Goal: Transaction & Acquisition: Obtain resource

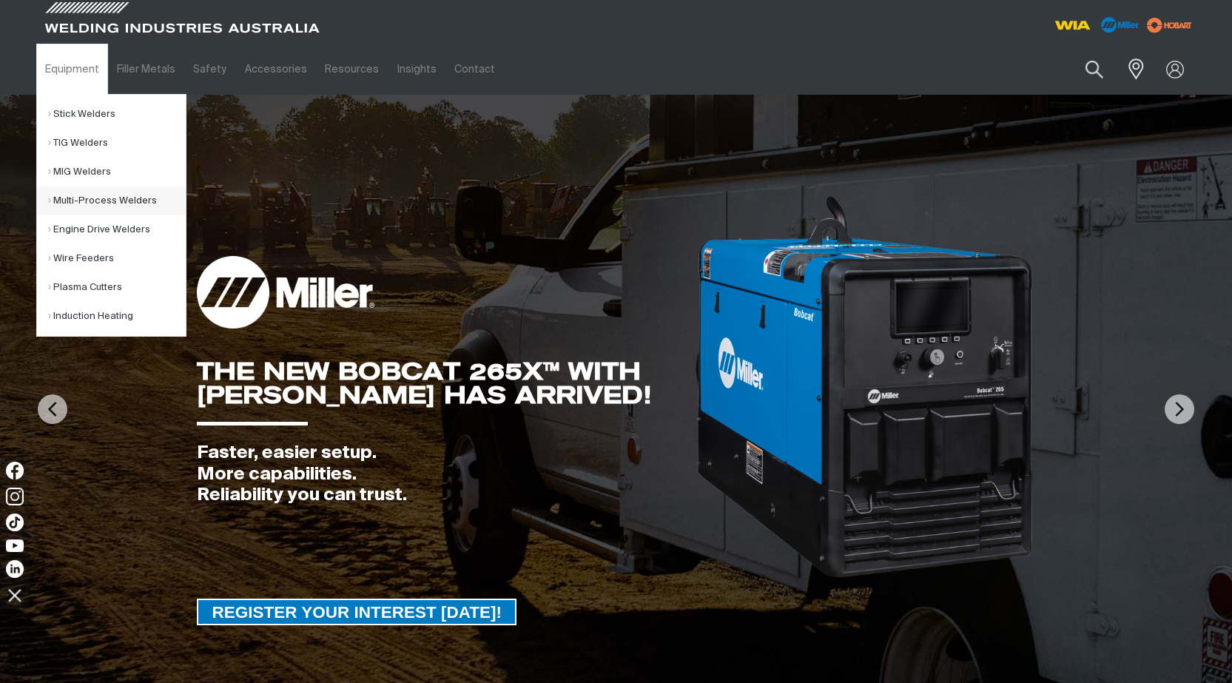
click at [99, 195] on link "Multi-Process Welders" at bounding box center [117, 200] width 138 height 29
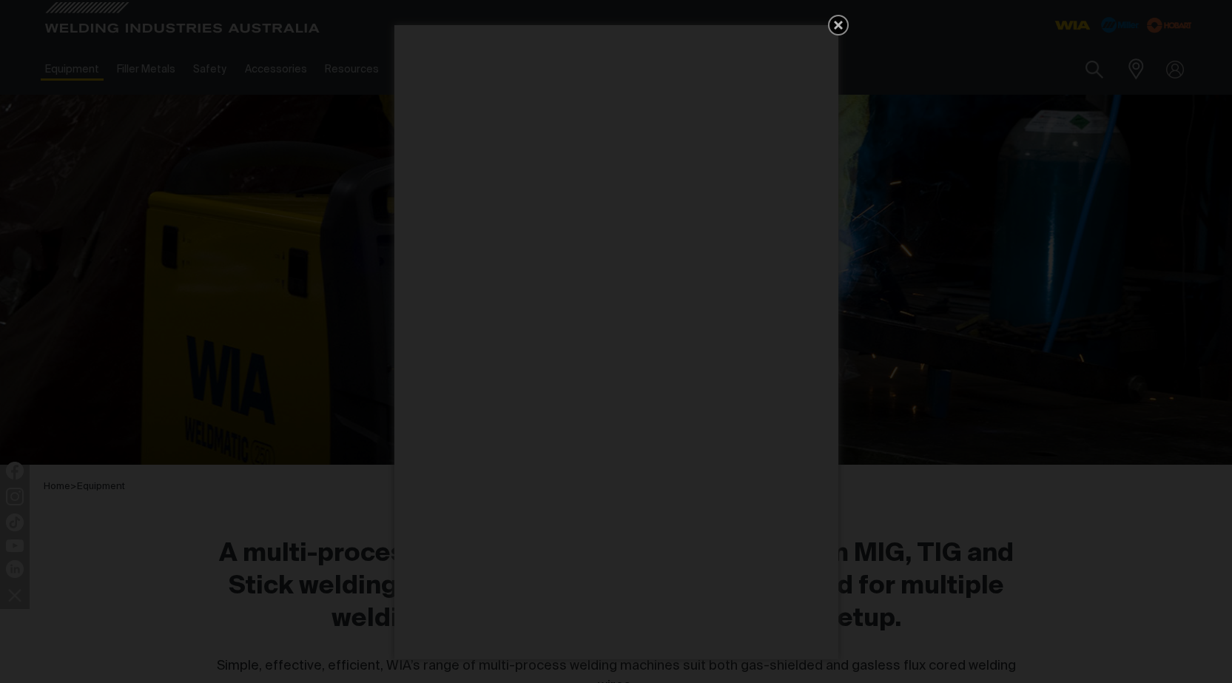
click at [838, 23] on icon "Get 5 WIA Welding Guides Free!" at bounding box center [838, 25] width 9 height 9
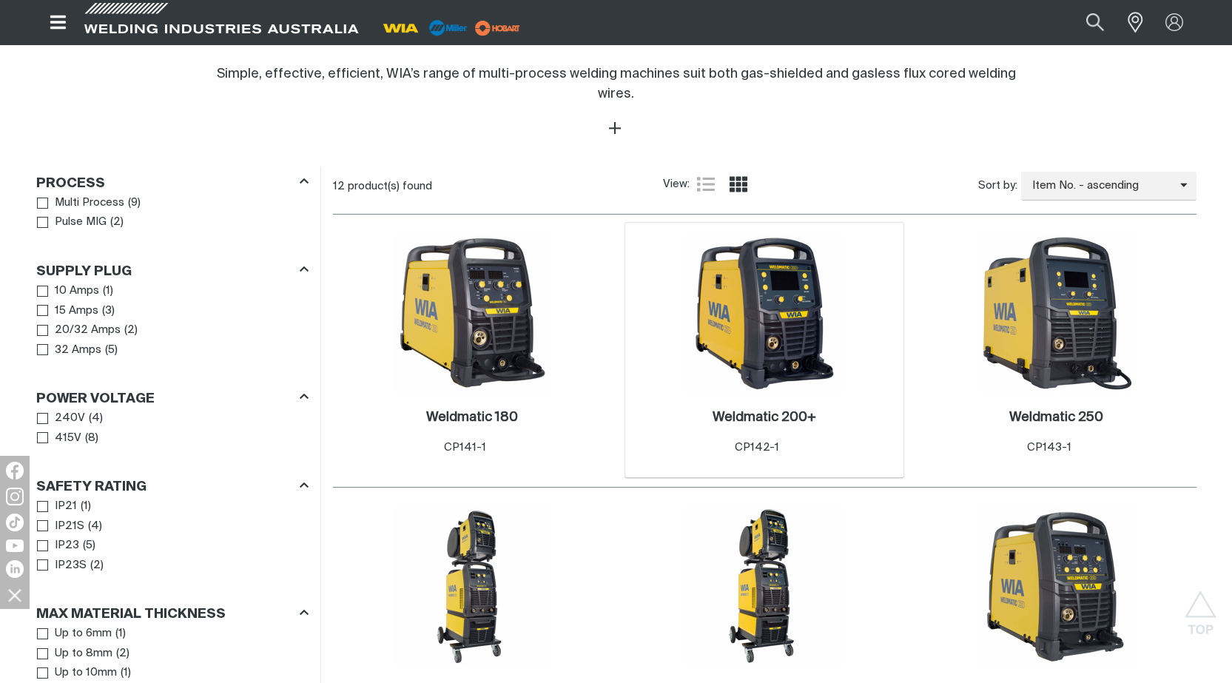
scroll to position [666, 0]
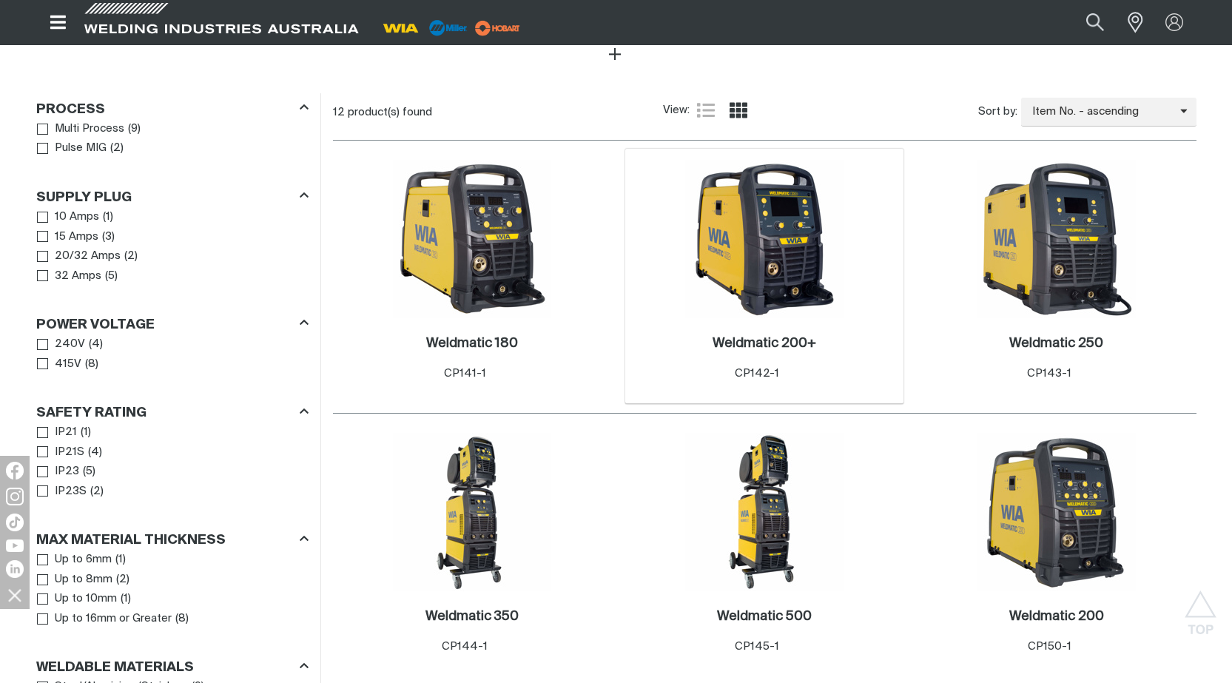
click at [855, 281] on div "2 Weldmatic 200+ . Item No. CP142-1" at bounding box center [764, 277] width 279 height 256
click at [786, 337] on h2 "Weldmatic 200+ ." at bounding box center [765, 343] width 104 height 13
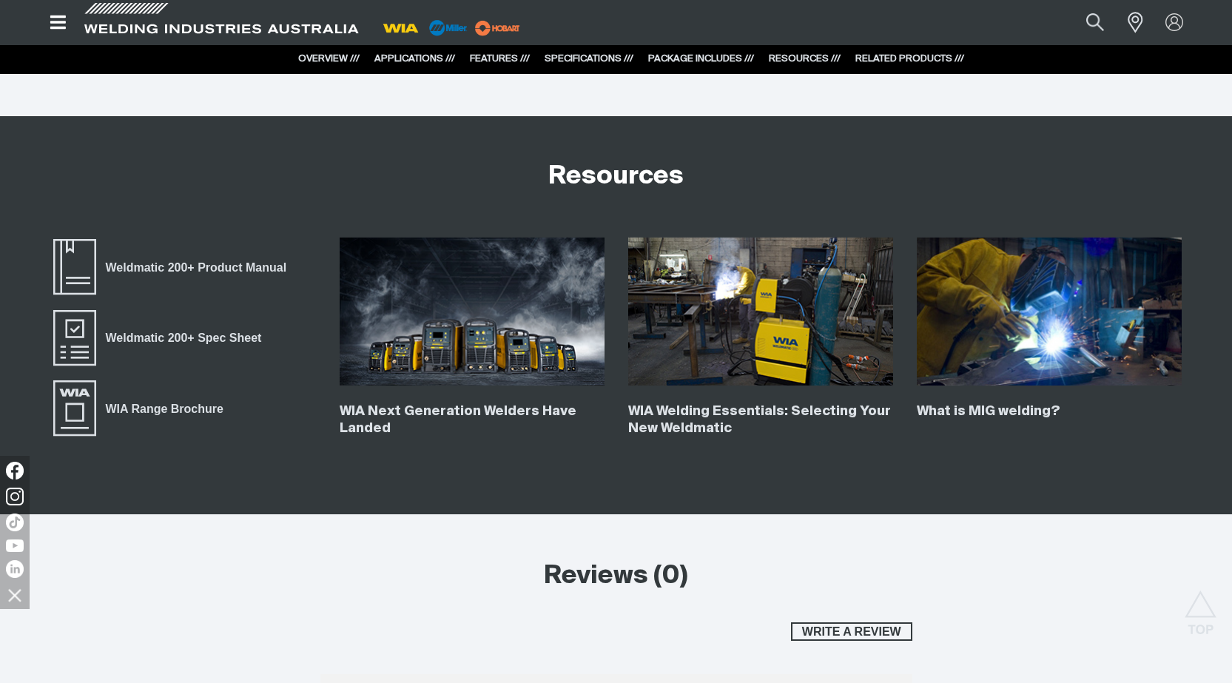
scroll to position [6364, 0]
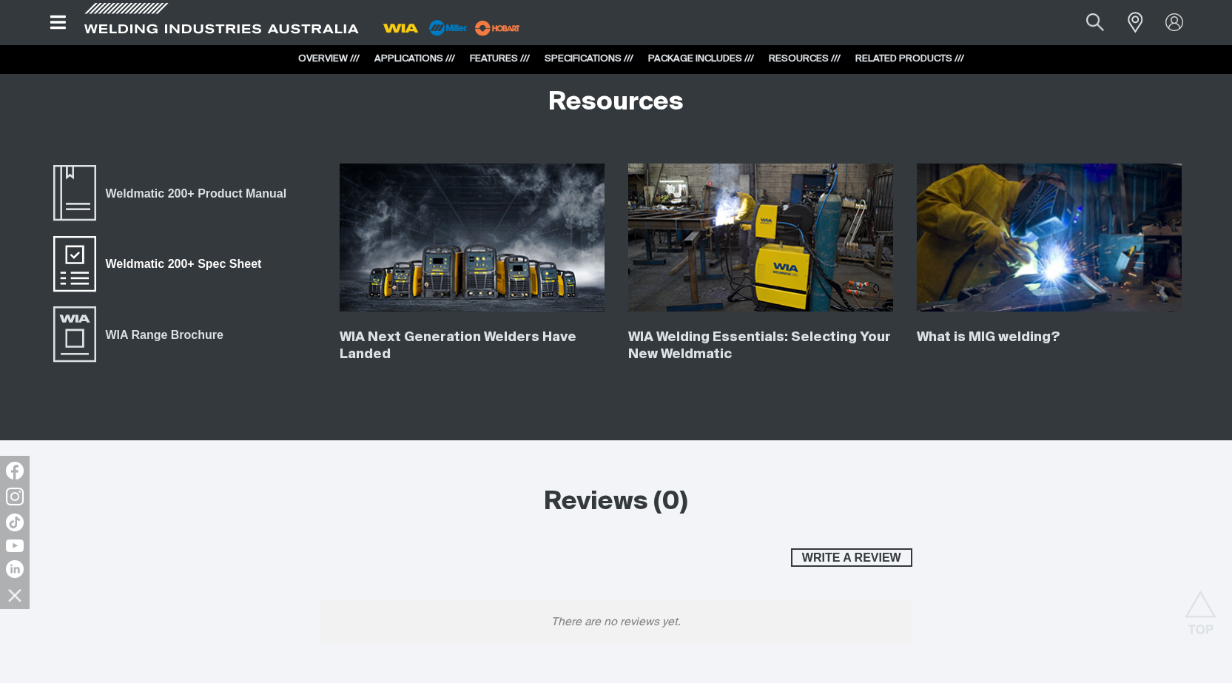
click at [155, 260] on span "Weldmatic 200+ Spec Sheet" at bounding box center [183, 264] width 175 height 19
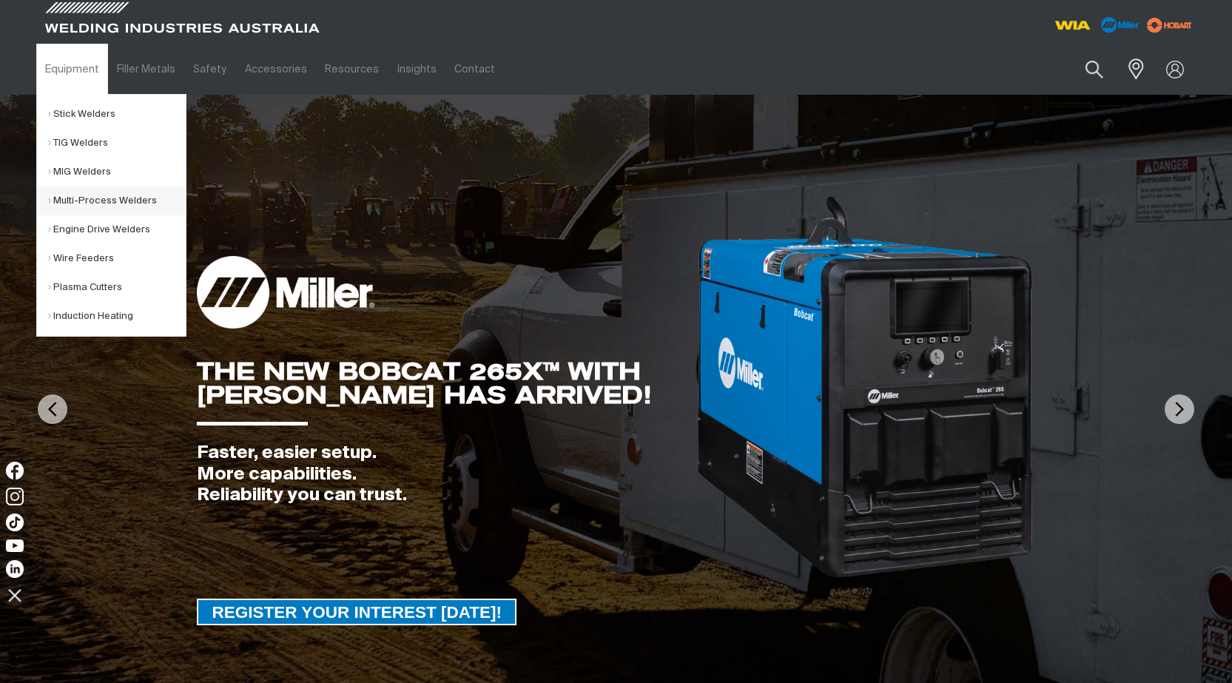
click at [96, 200] on link "Multi-Process Welders" at bounding box center [117, 200] width 138 height 29
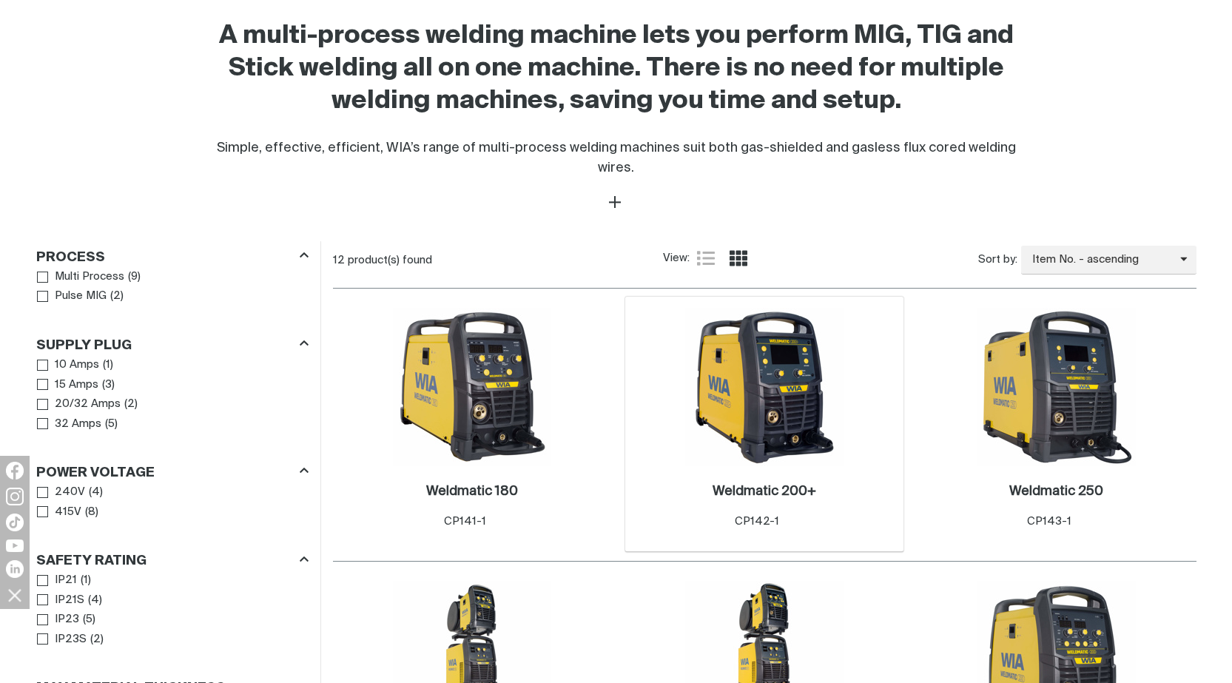
scroll to position [592, 0]
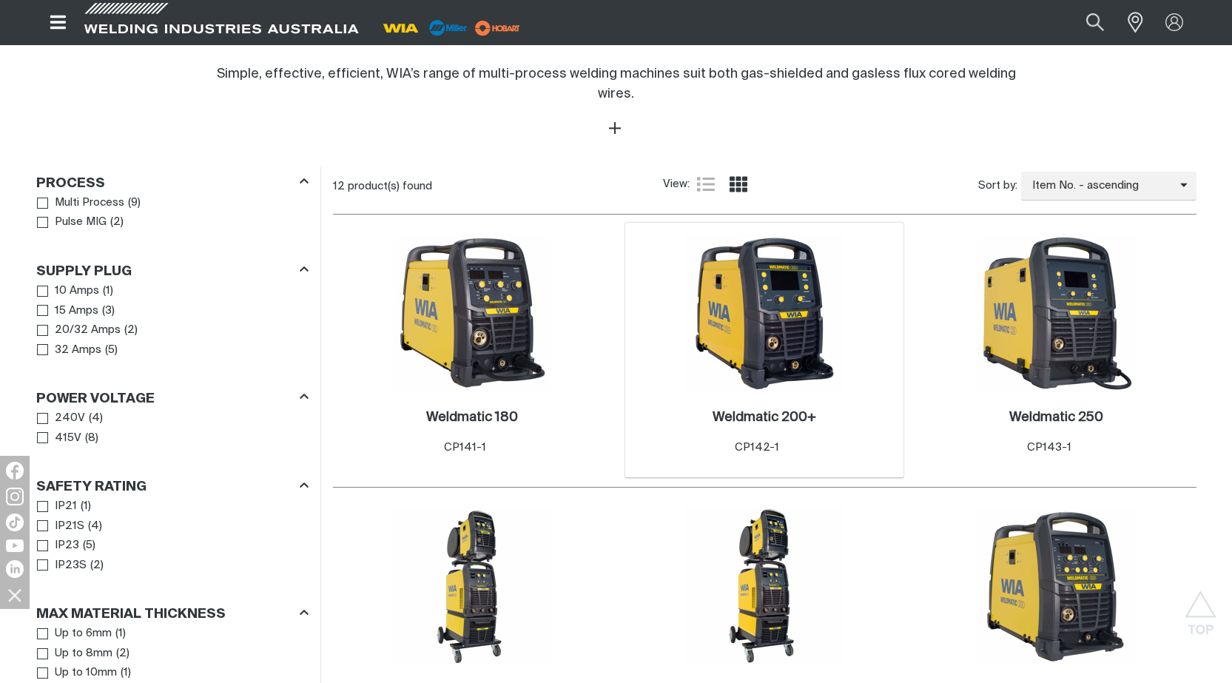
click at [753, 308] on img at bounding box center [764, 313] width 158 height 158
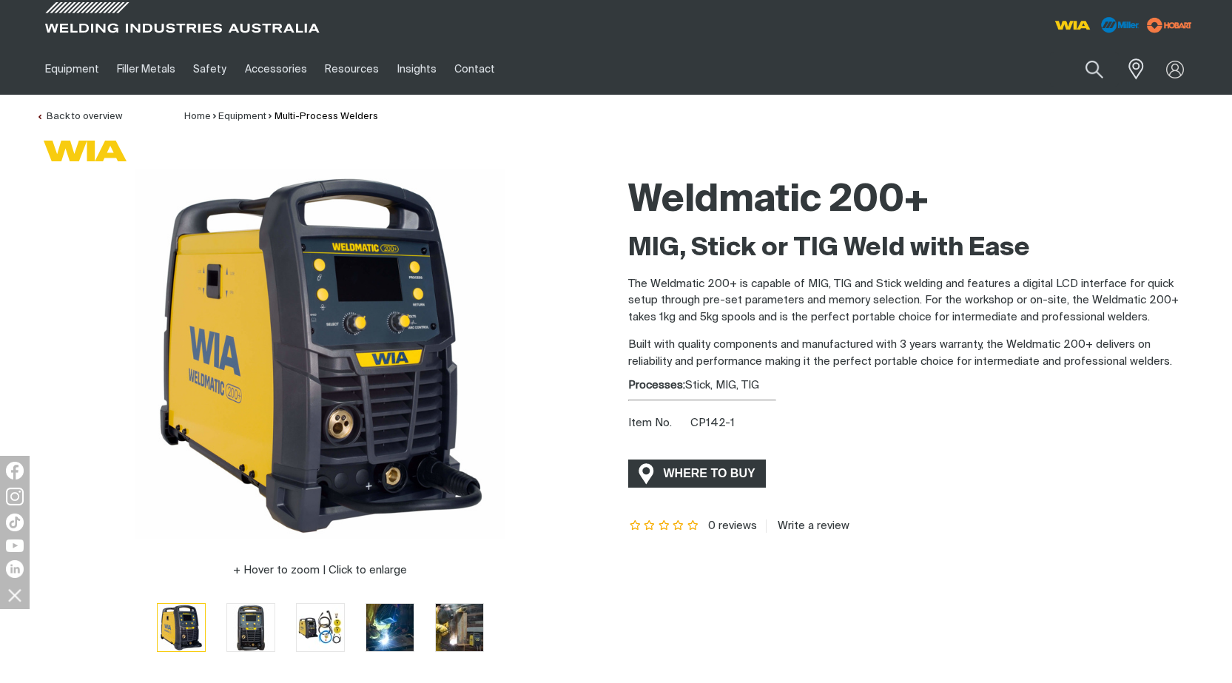
click at [684, 471] on span "WHERE TO BUY" at bounding box center [709, 474] width 111 height 24
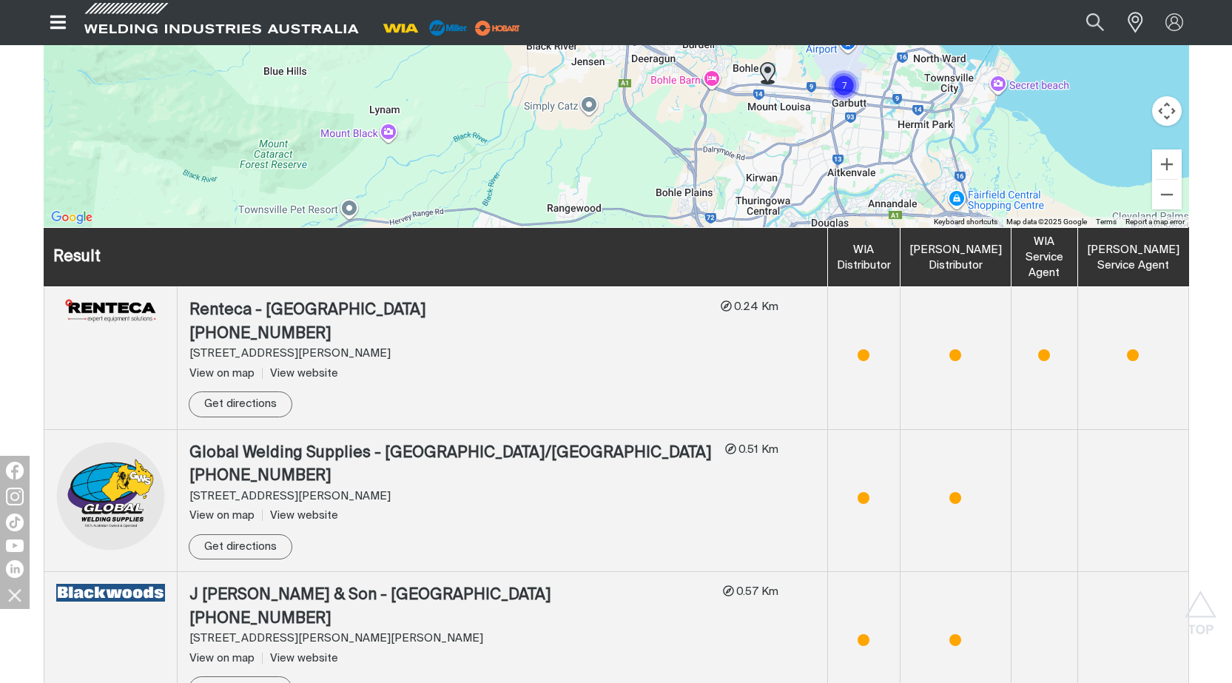
scroll to position [518, 0]
